Goal: Transaction & Acquisition: Book appointment/travel/reservation

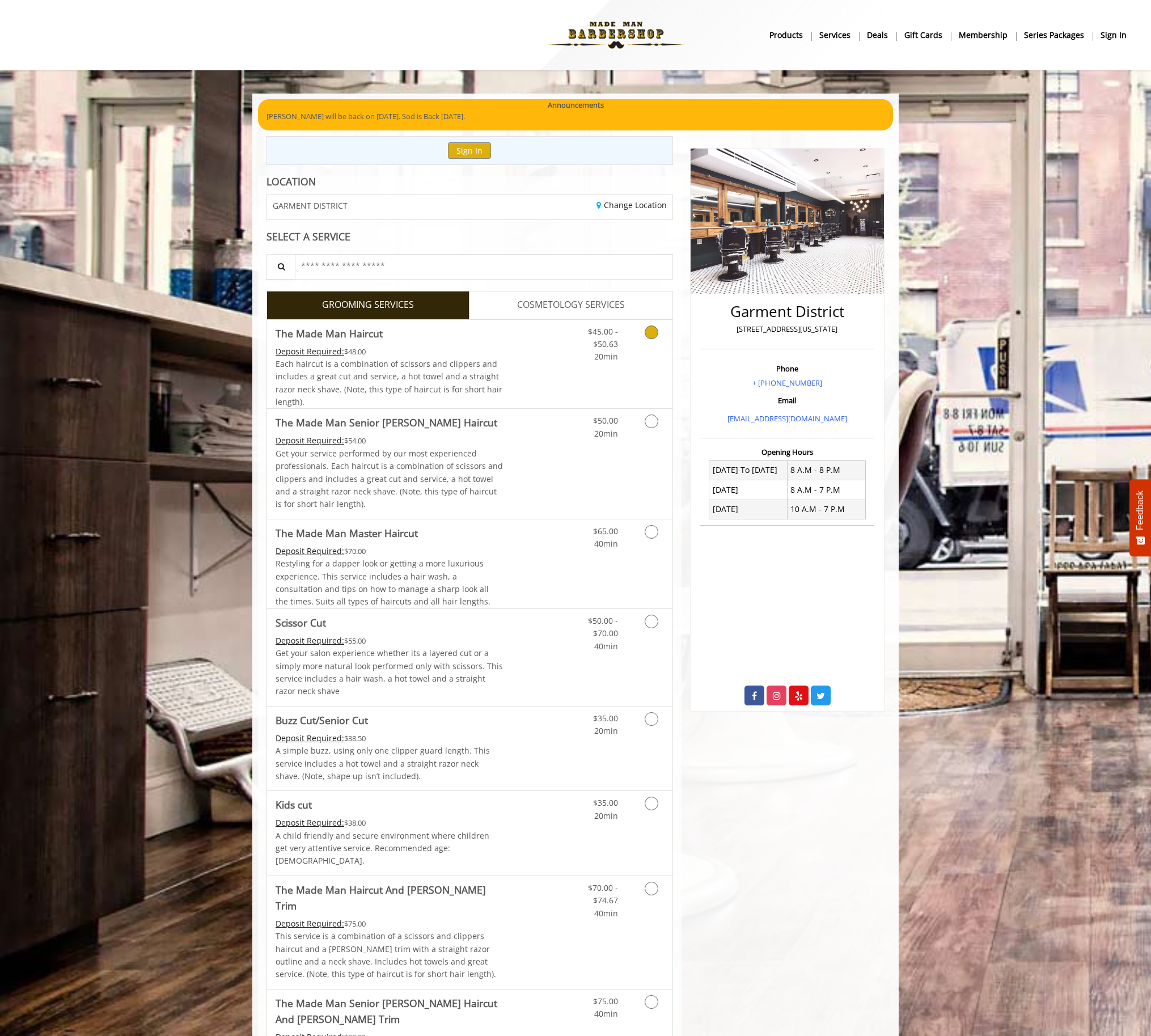
click at [536, 371] on link "Discounted Price" at bounding box center [537, 364] width 68 height 89
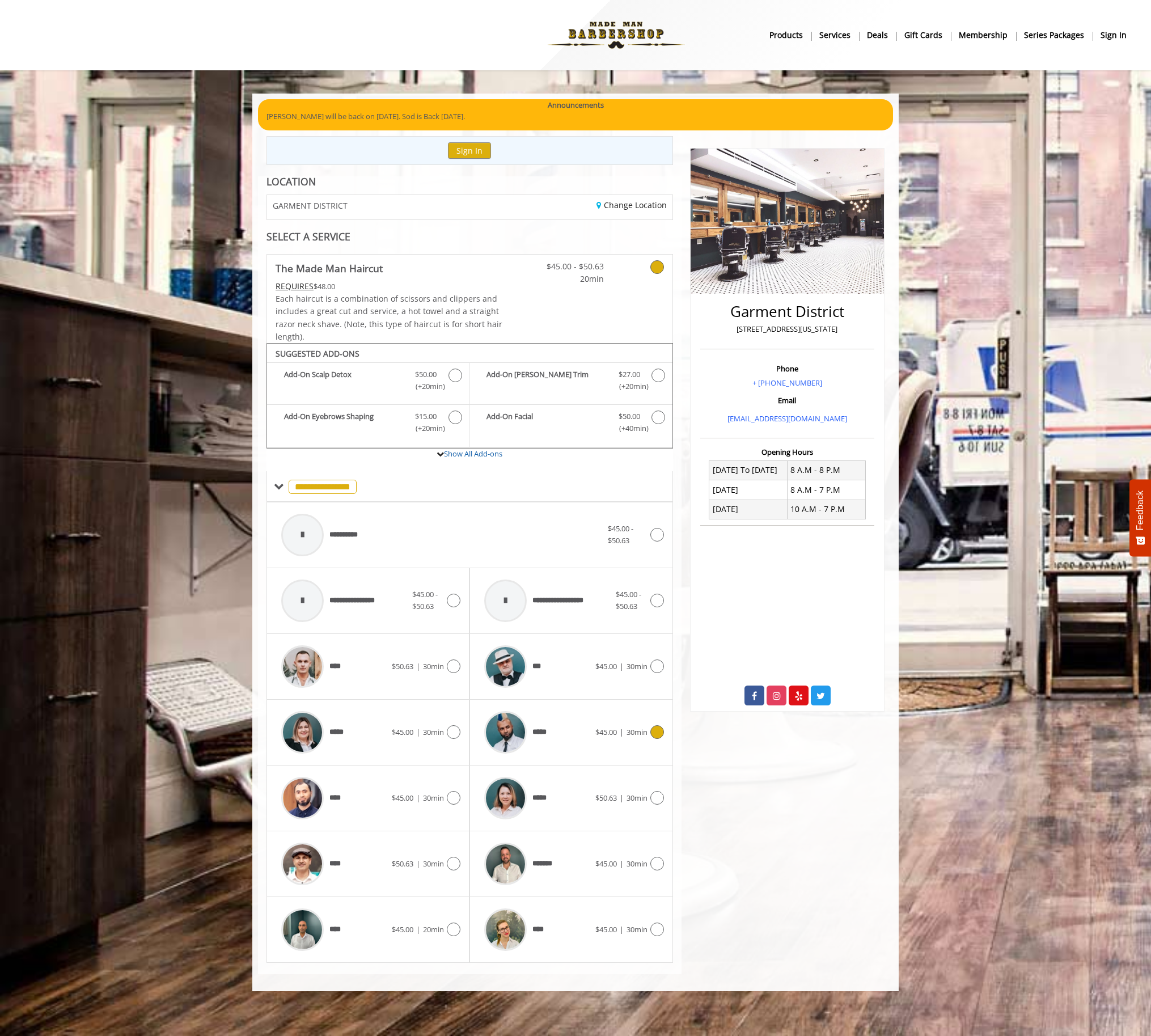
click at [595, 727] on span "$45.00 | 30min" at bounding box center [621, 732] width 52 height 12
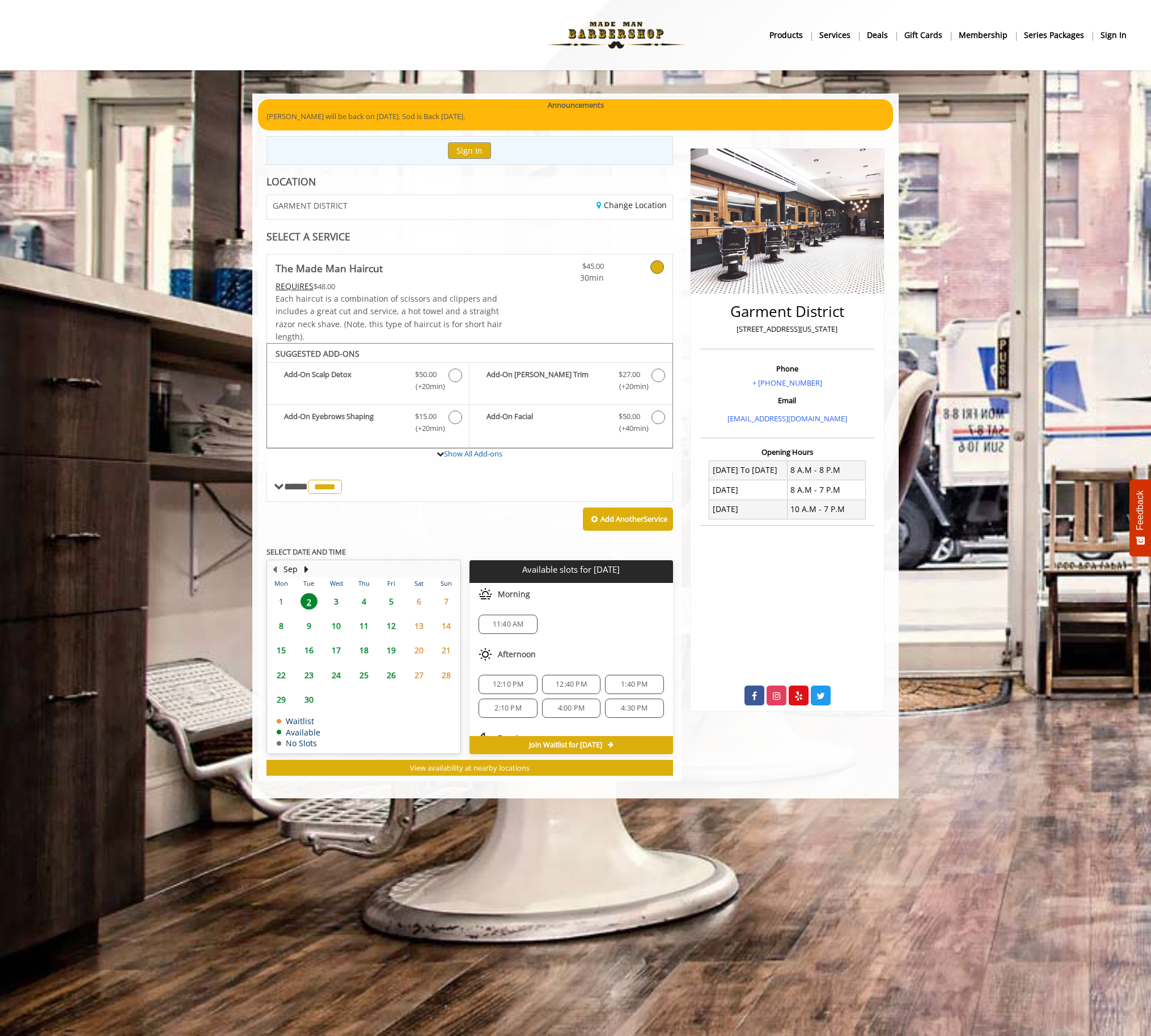
click at [514, 627] on span "11:40 AM" at bounding box center [508, 624] width 31 height 9
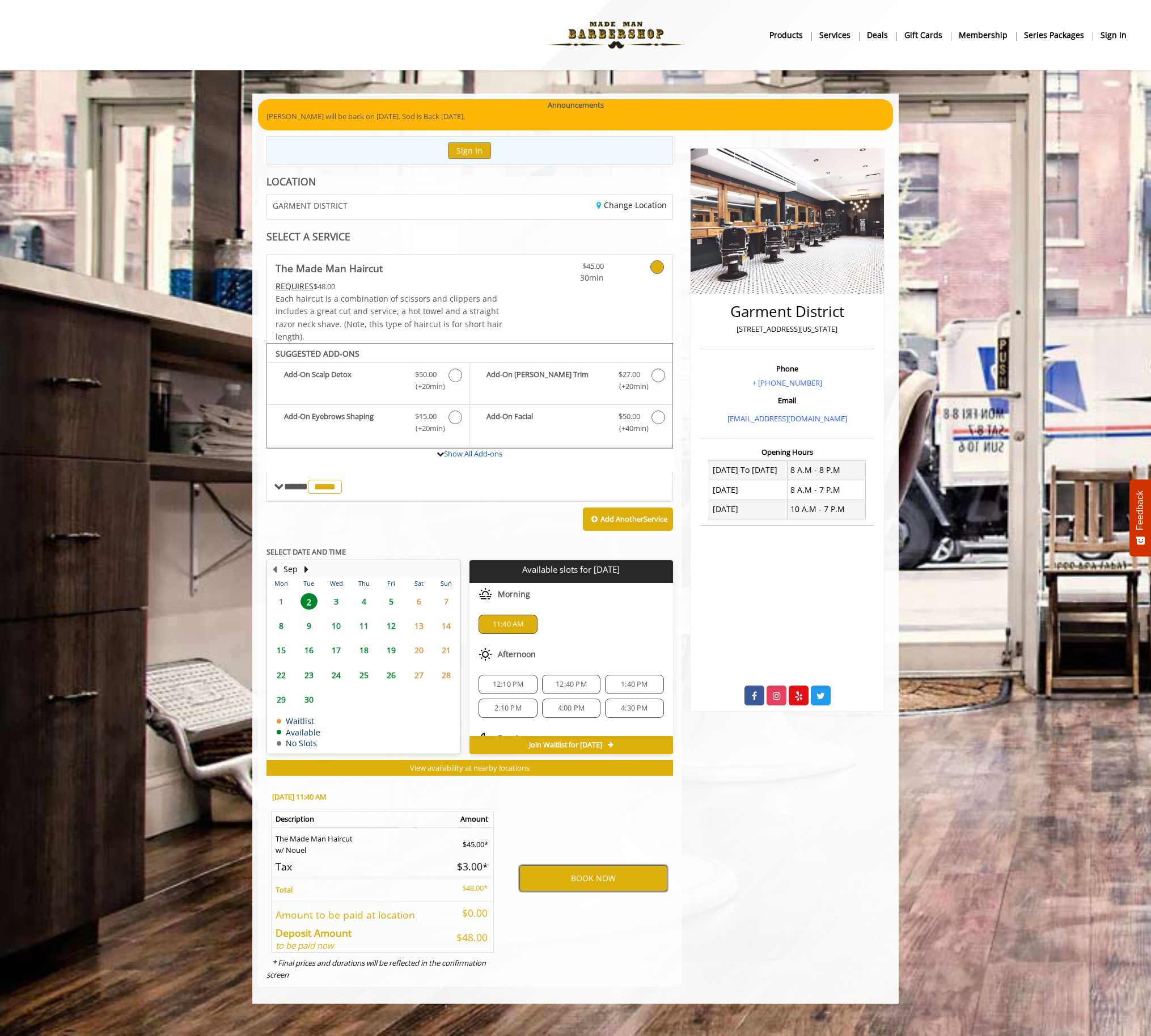
click at [610, 877] on button "BOOK NOW" at bounding box center [593, 878] width 148 height 26
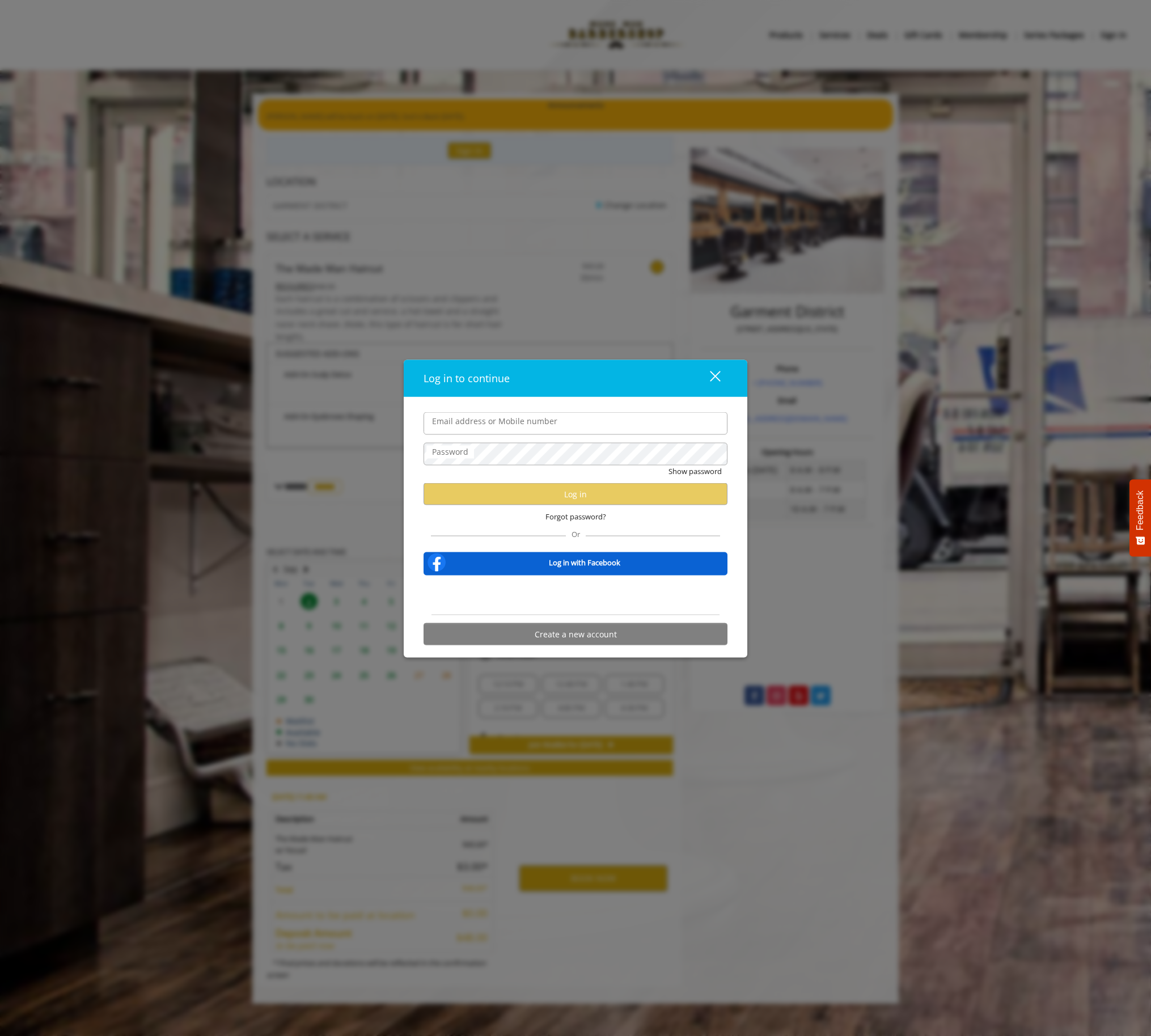
click at [543, 430] on input "Email address or Mobile number" at bounding box center [575, 423] width 304 height 23
type input "**********"
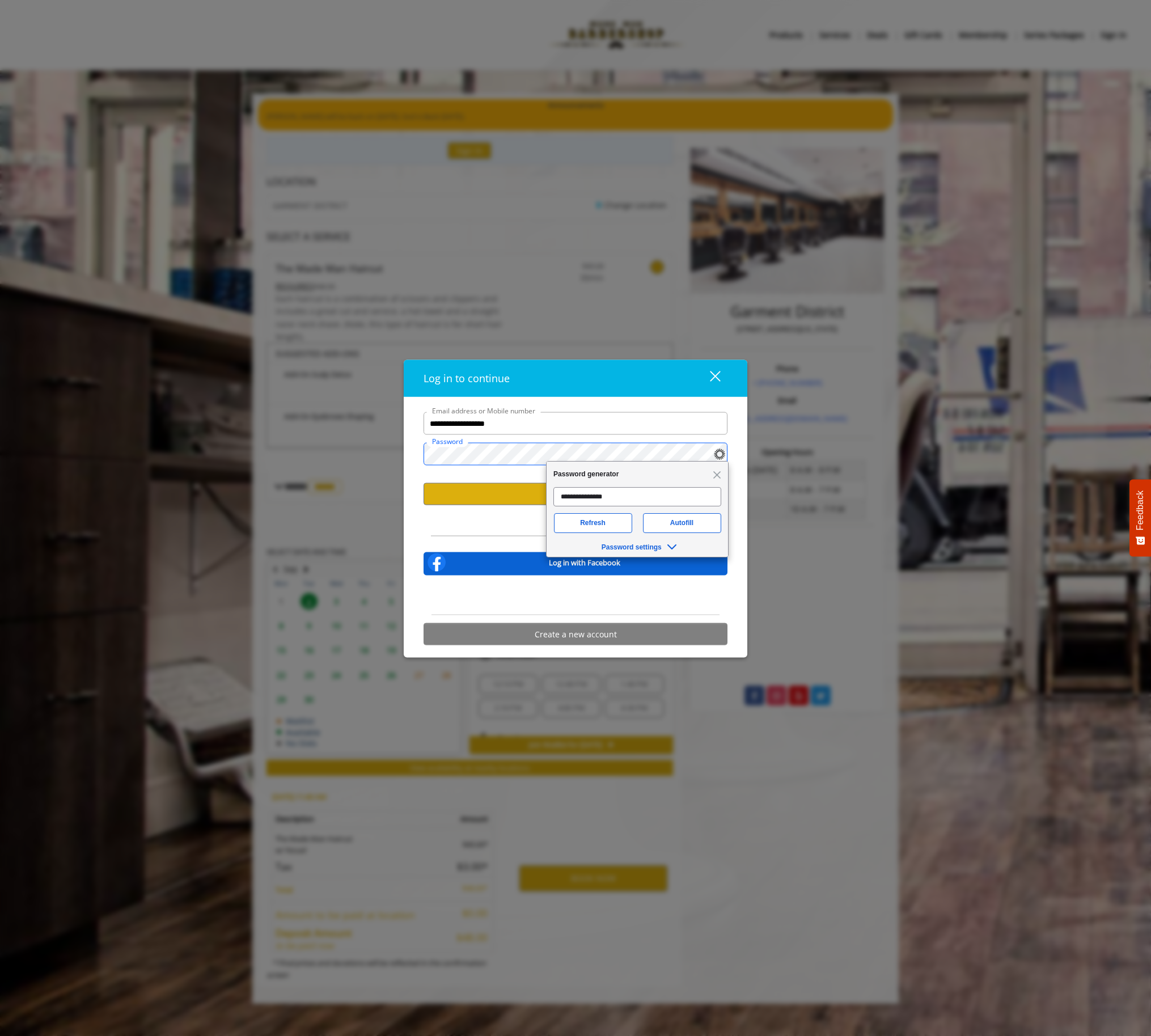
click at [669, 466] on button "Show password" at bounding box center [695, 471] width 54 height 12
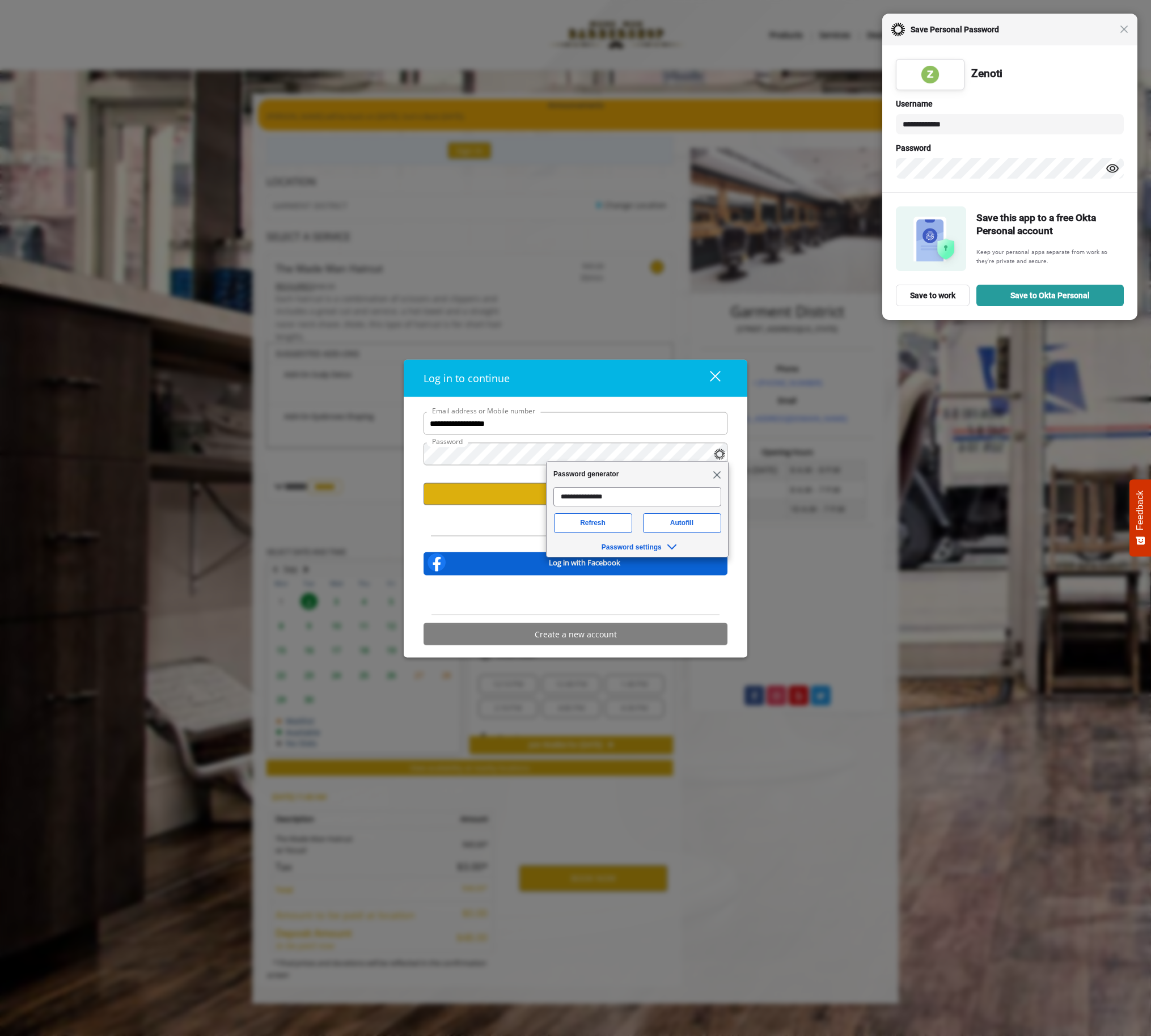
click at [718, 475] on span "Close" at bounding box center [717, 474] width 9 height 9
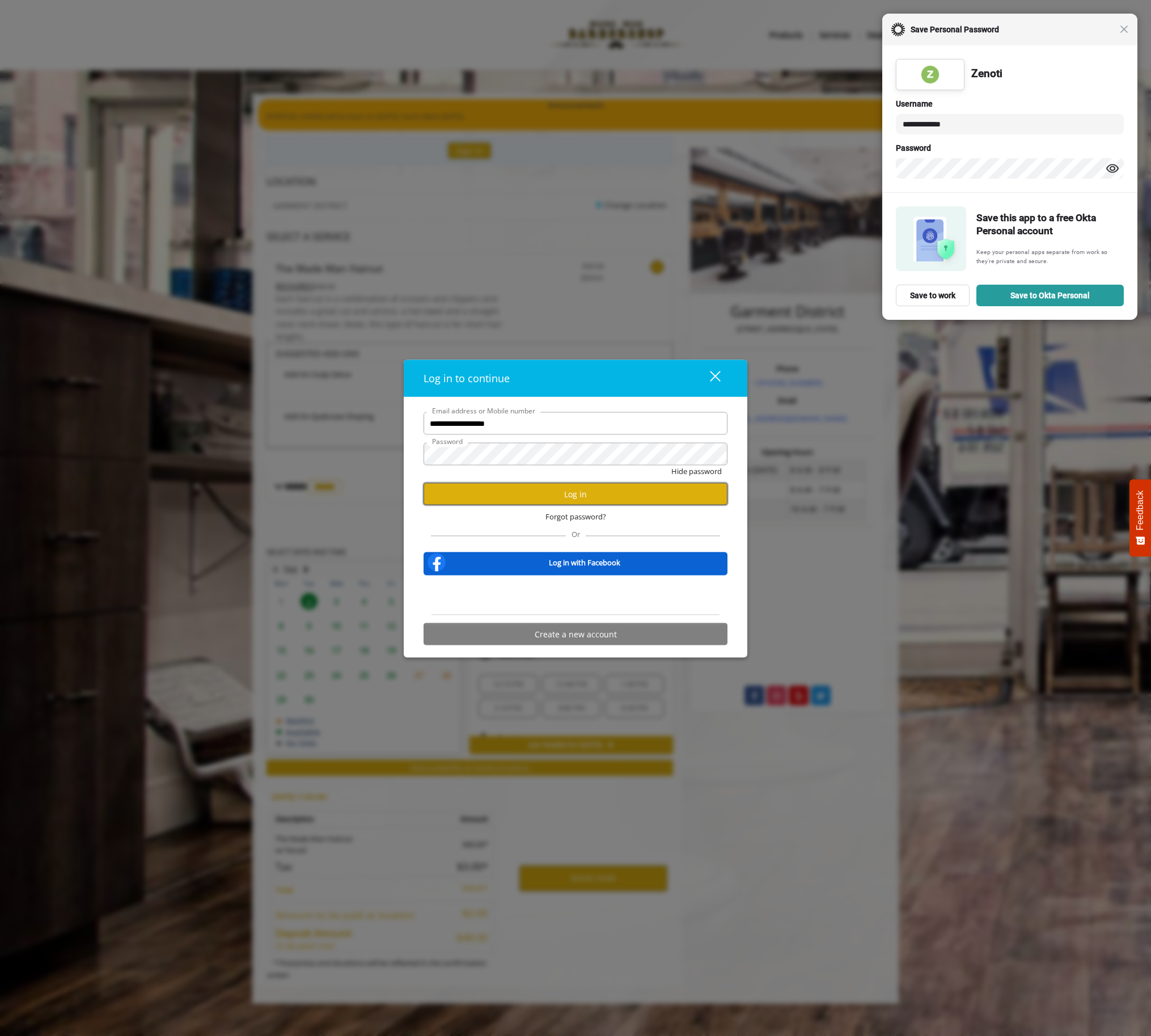
click at [603, 498] on button "Log in" at bounding box center [575, 494] width 304 height 22
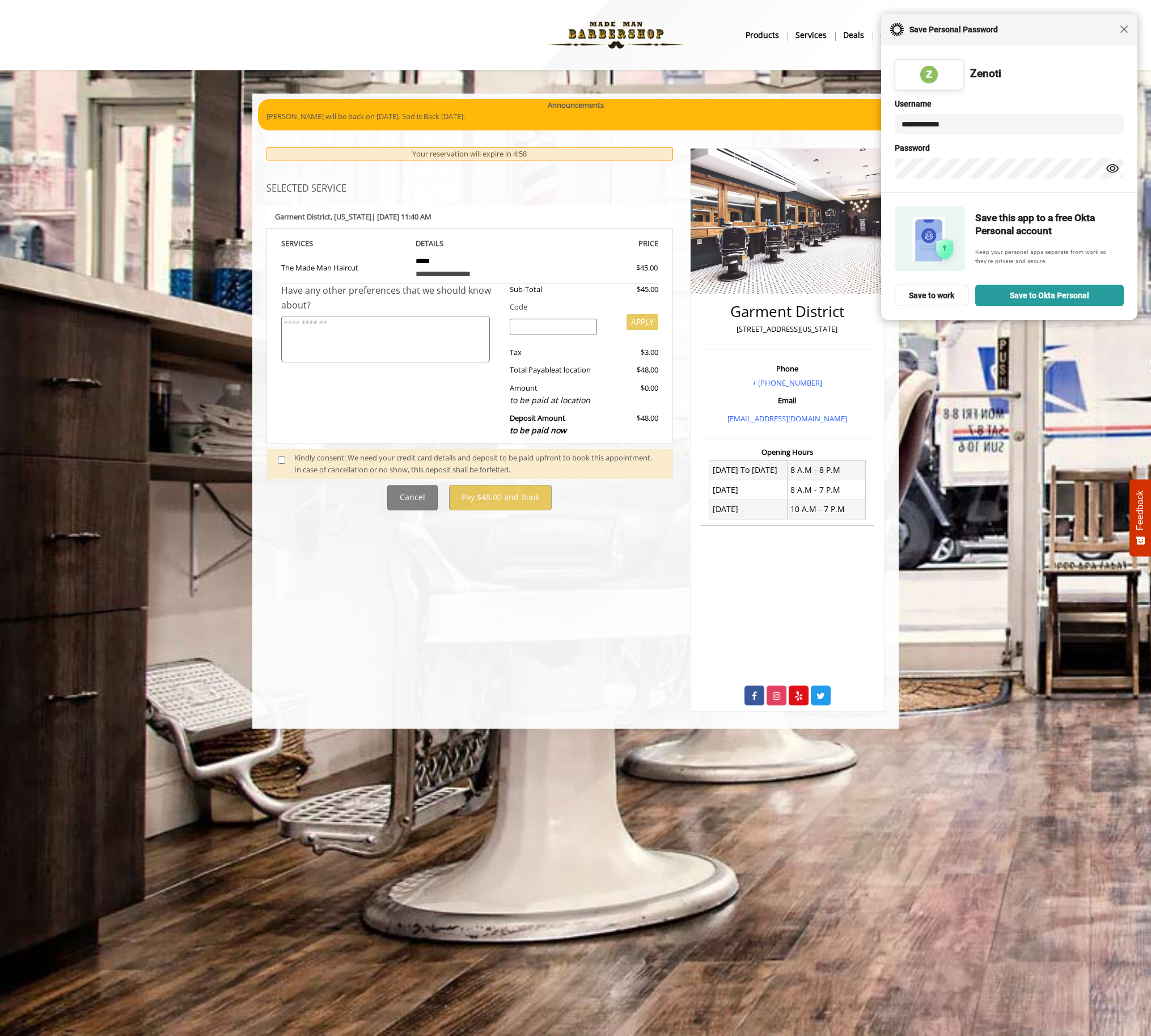
click at [1126, 30] on span "Close" at bounding box center [1124, 29] width 9 height 9
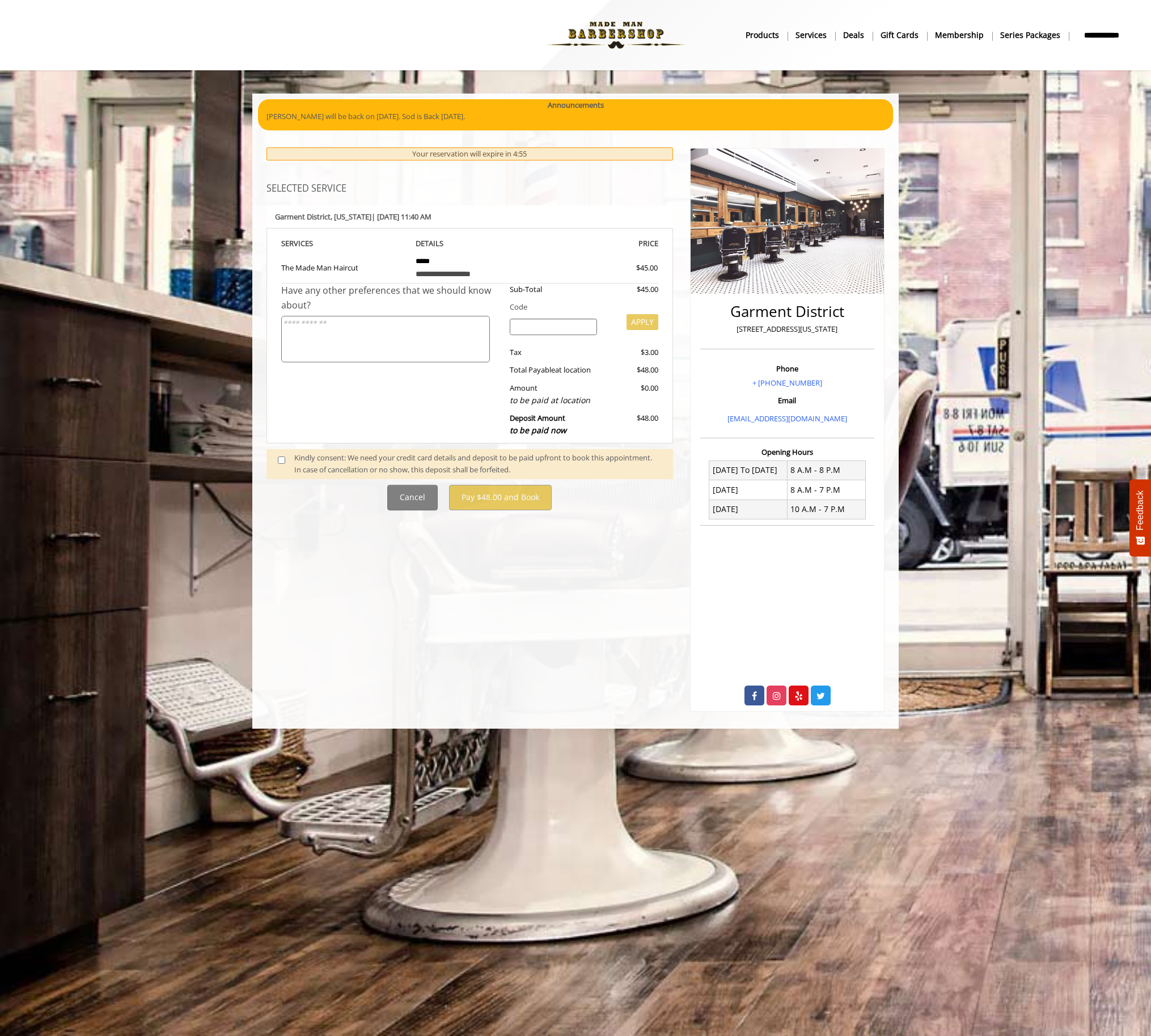
click at [283, 467] on span at bounding box center [286, 463] width 33 height 24
click at [282, 466] on span at bounding box center [286, 463] width 33 height 24
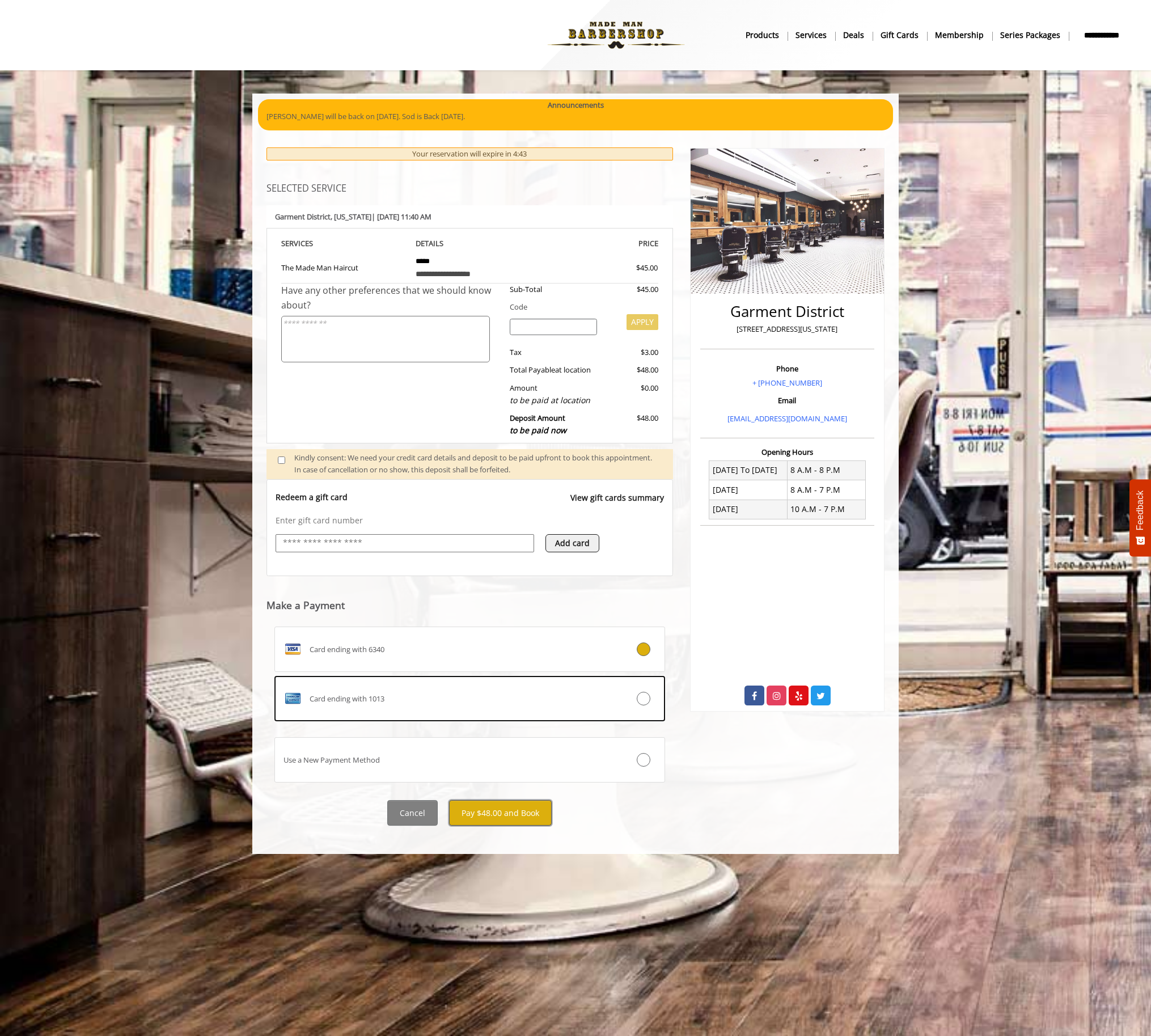
click at [532, 813] on button "Pay $48.00 and Book" at bounding box center [500, 812] width 103 height 25
